Goal: Use online tool/utility: Utilize a website feature to perform a specific function

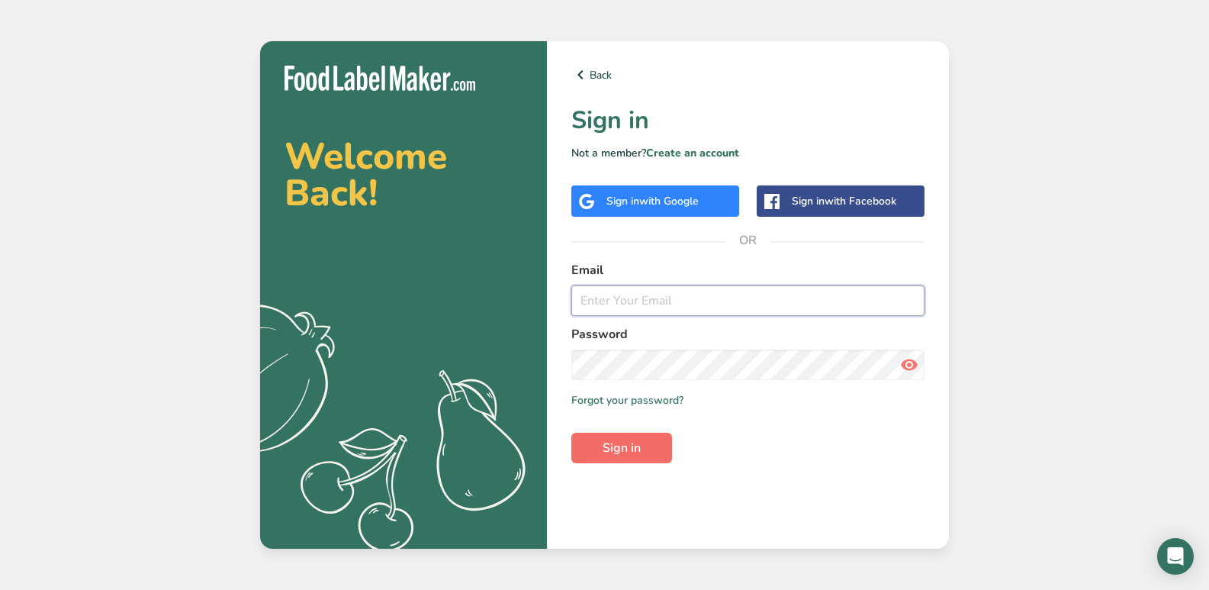
type input "[PERSON_NAME][EMAIL_ADDRESS][DOMAIN_NAME]"
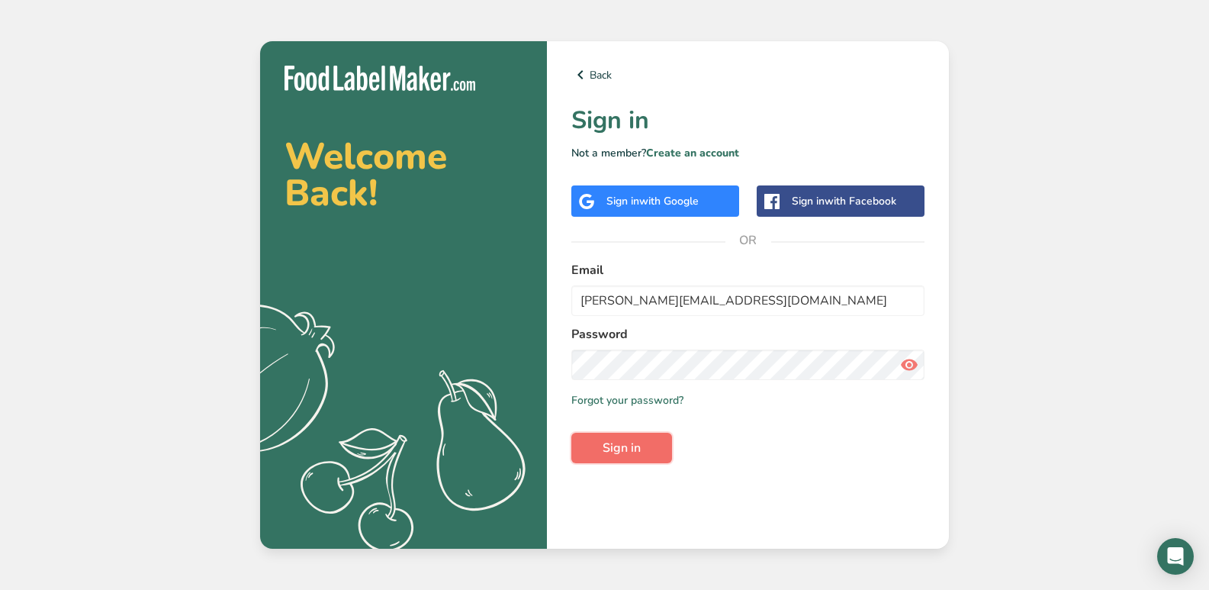
click at [639, 457] on button "Sign in" at bounding box center [621, 448] width 101 height 31
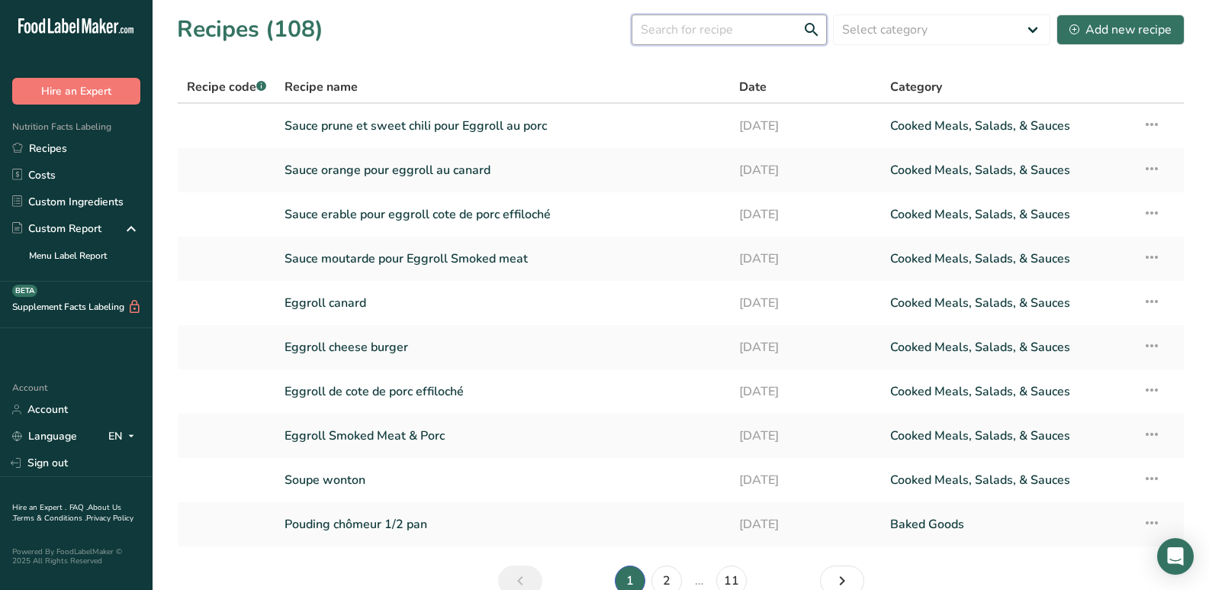
click at [764, 37] on input "text" at bounding box center [729, 29] width 195 height 31
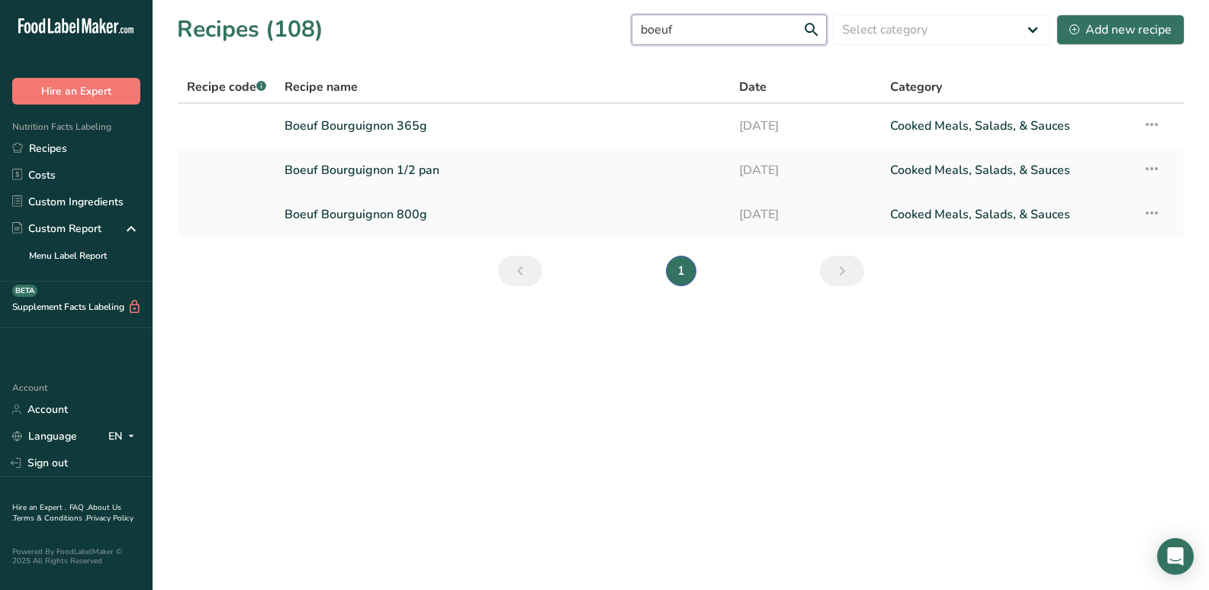
type input "boeuf"
click at [526, 212] on link "Boeuf Bourguignon 800g" at bounding box center [503, 214] width 436 height 32
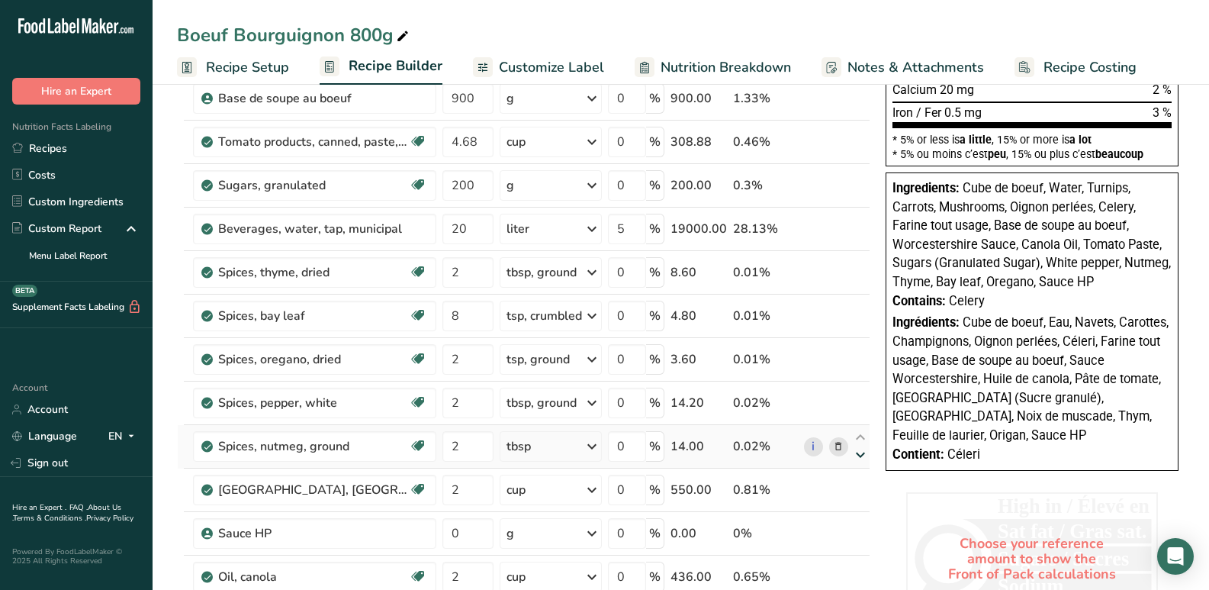
scroll to position [458, 0]
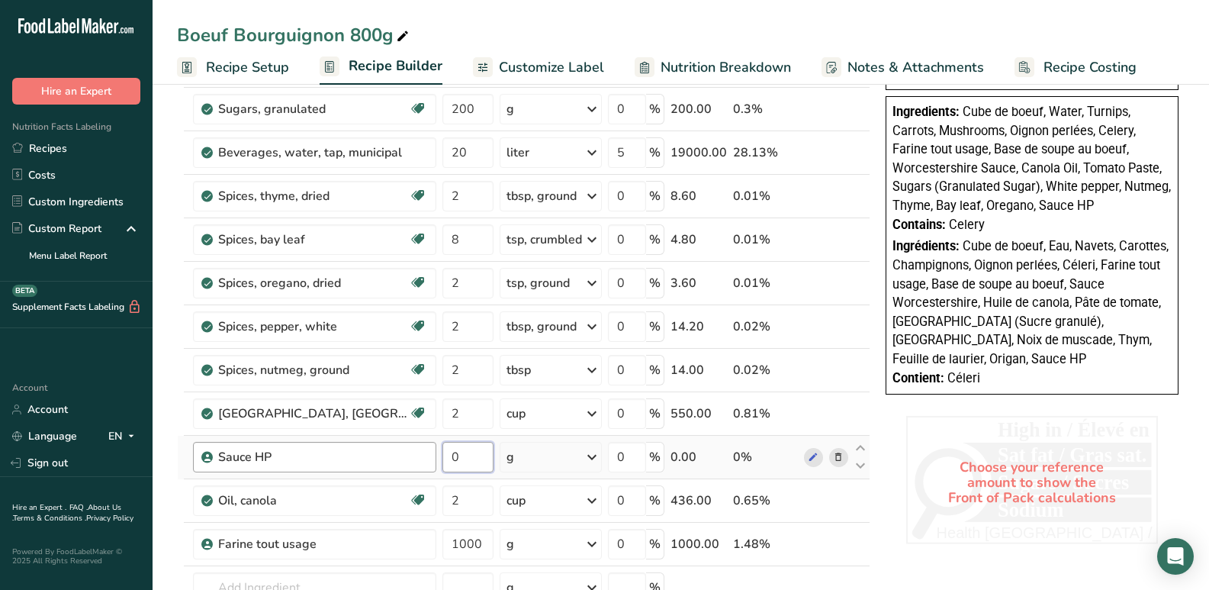
drag, startPoint x: 471, startPoint y: 461, endPoint x: 436, endPoint y: 452, distance: 36.8
click at [436, 452] on tr "Sauce HP 0 g Weight Units g kg mg See more Volume Units l mL fl oz See more 0 %…" at bounding box center [524, 457] width 692 height 43
type input "700"
click at [891, 416] on div "Choose your reference amount to show the Front of Pack calculations High in / É…" at bounding box center [1032, 483] width 305 height 146
click at [569, 465] on div "g" at bounding box center [551, 457] width 102 height 31
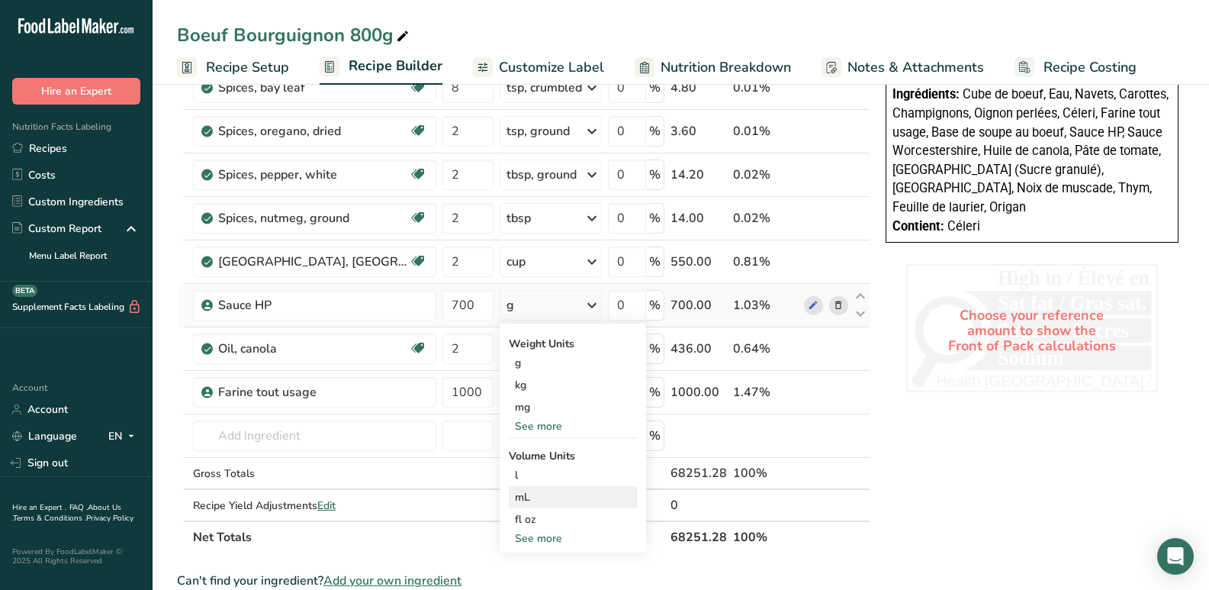
scroll to position [610, 0]
click at [546, 500] on div "mL" at bounding box center [573, 496] width 116 height 16
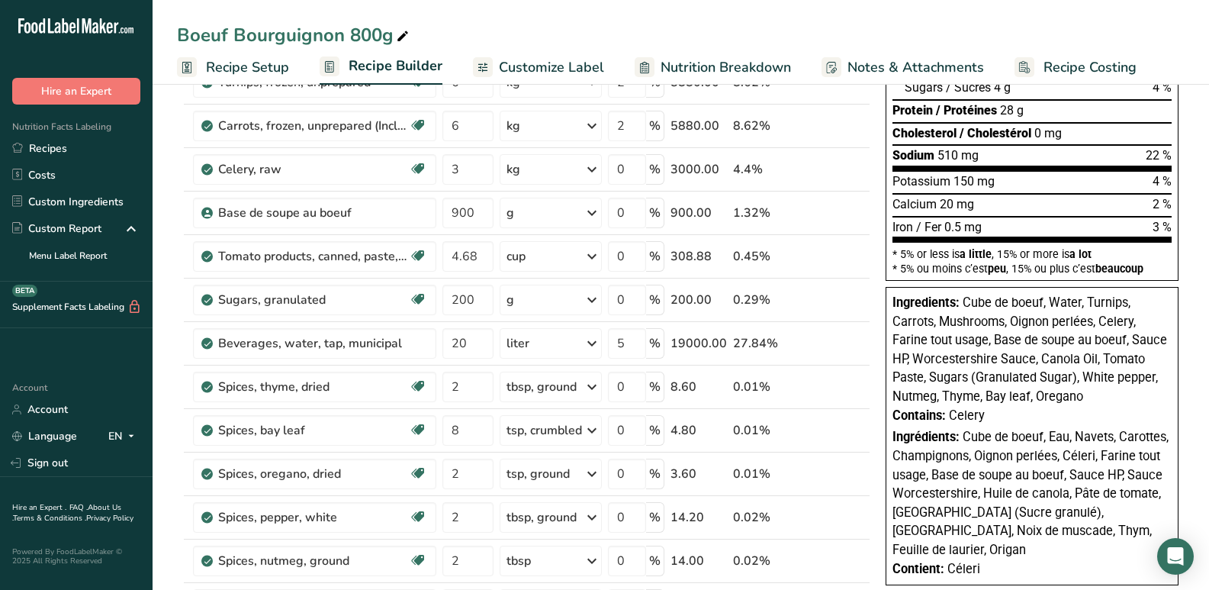
scroll to position [229, 0]
